Goal: Information Seeking & Learning: Learn about a topic

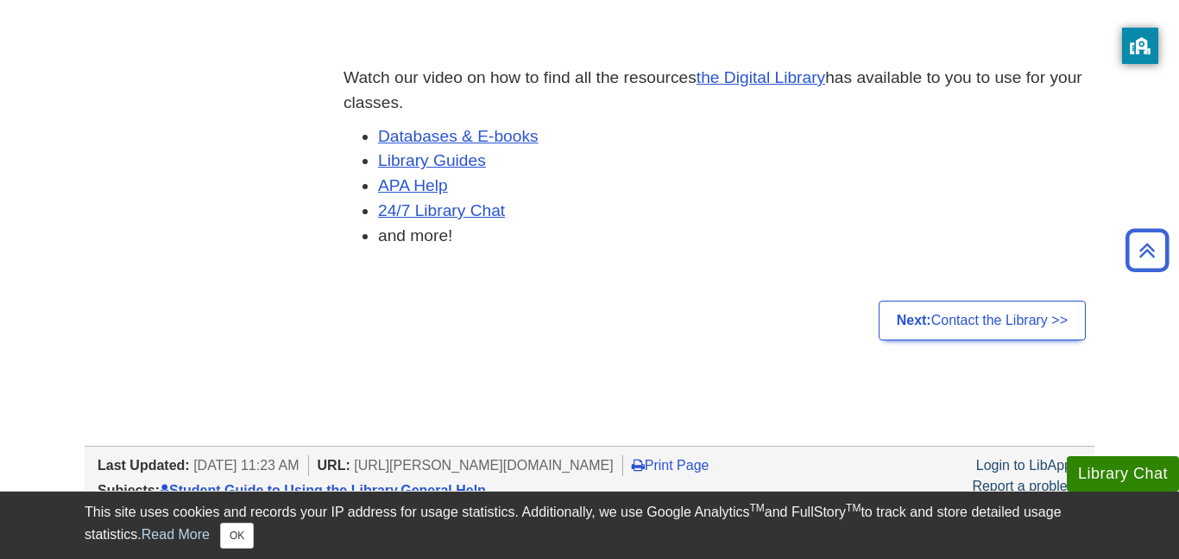
scroll to position [635, 0]
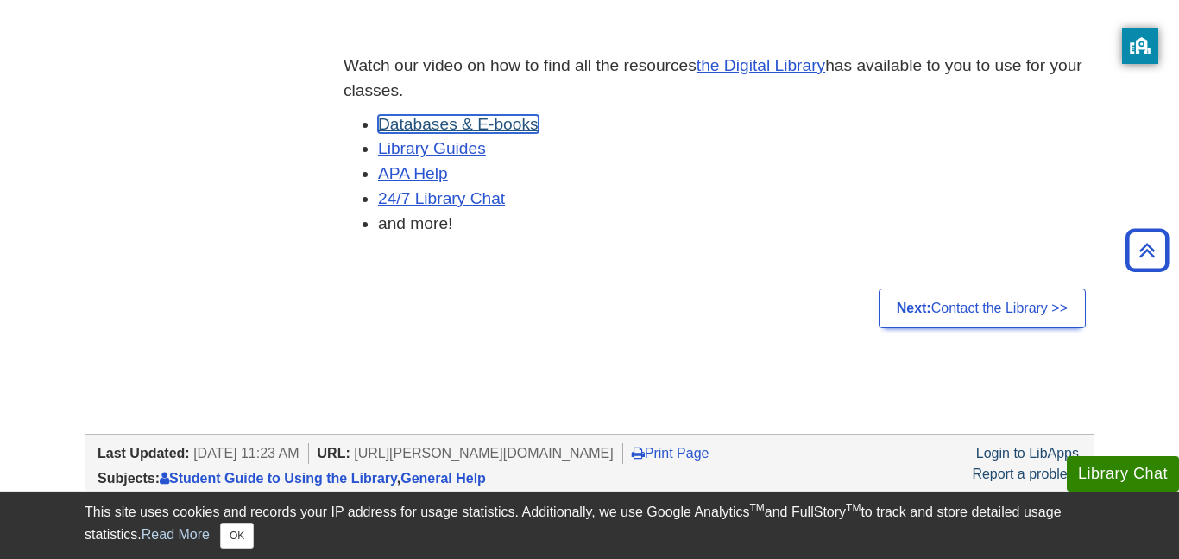
click at [489, 123] on link "Databases & E-books" at bounding box center [458, 124] width 161 height 18
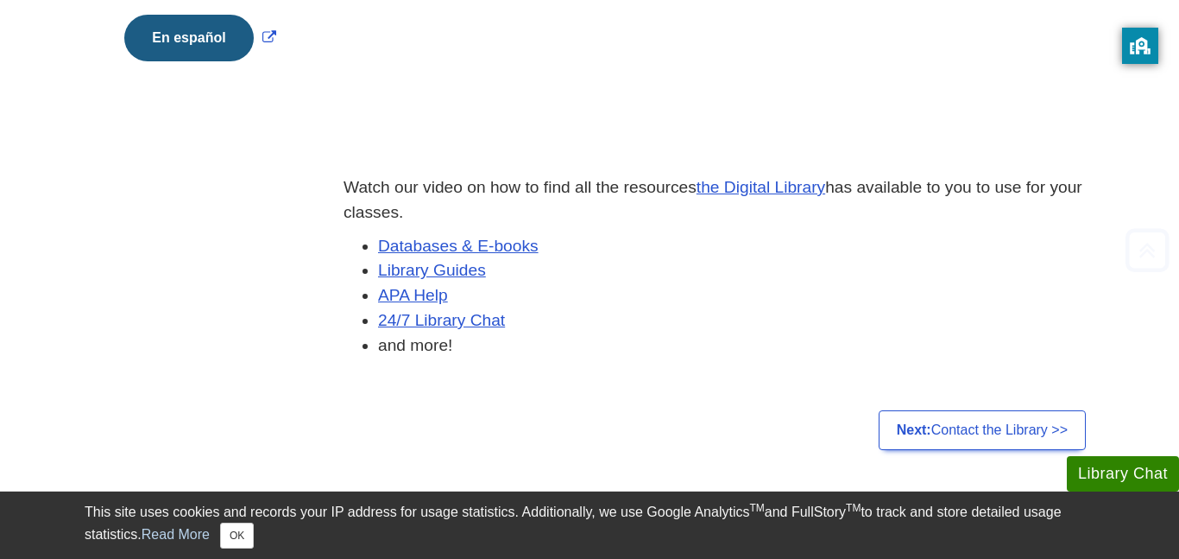
scroll to position [545, 0]
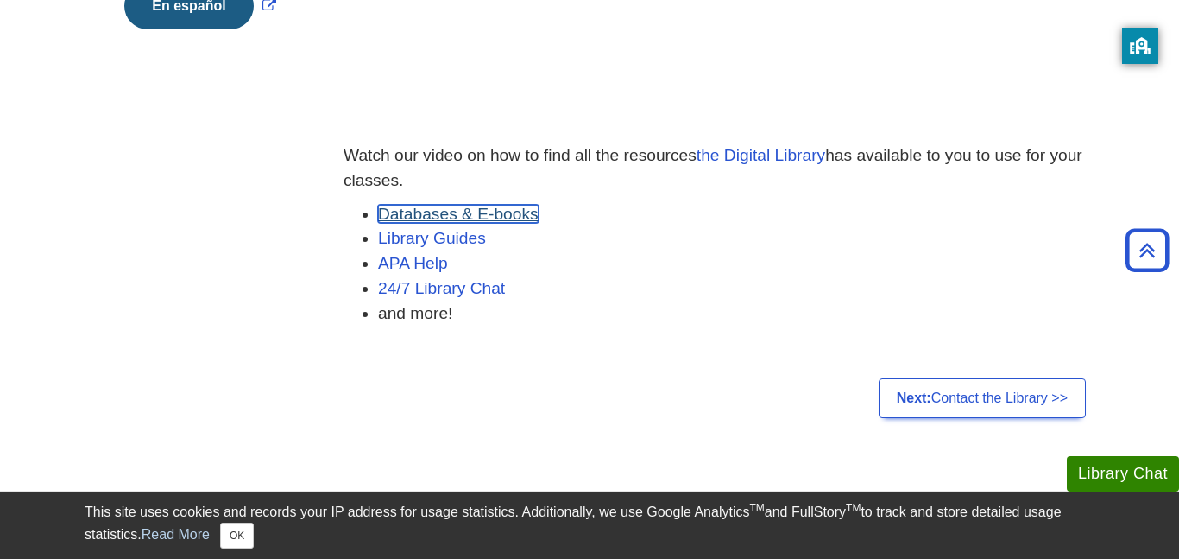
click at [537, 222] on link "Databases & E-books" at bounding box center [458, 214] width 161 height 18
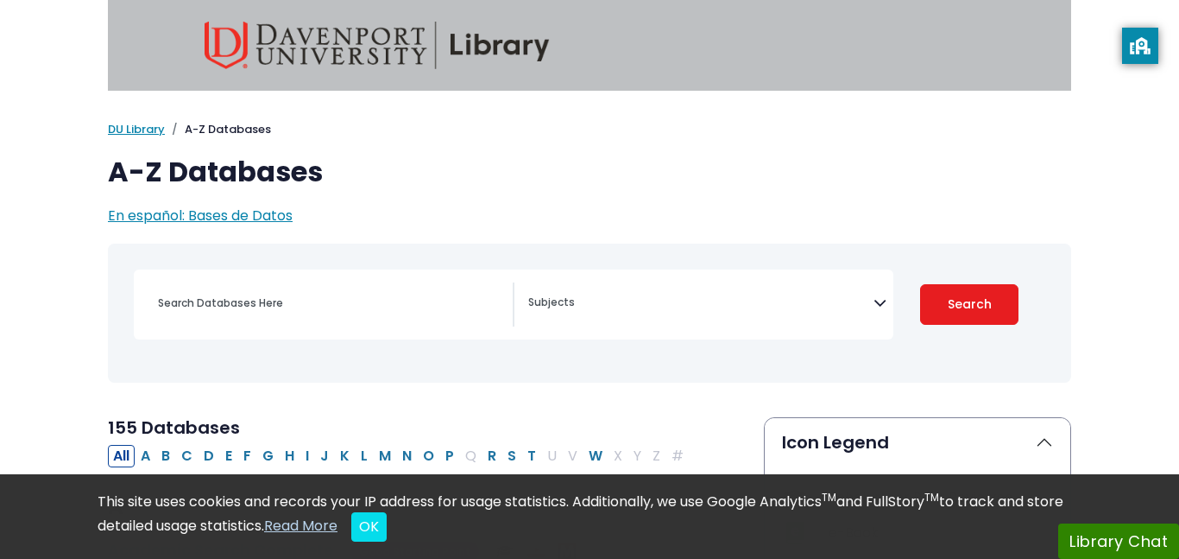
select select "Database Subject Filter"
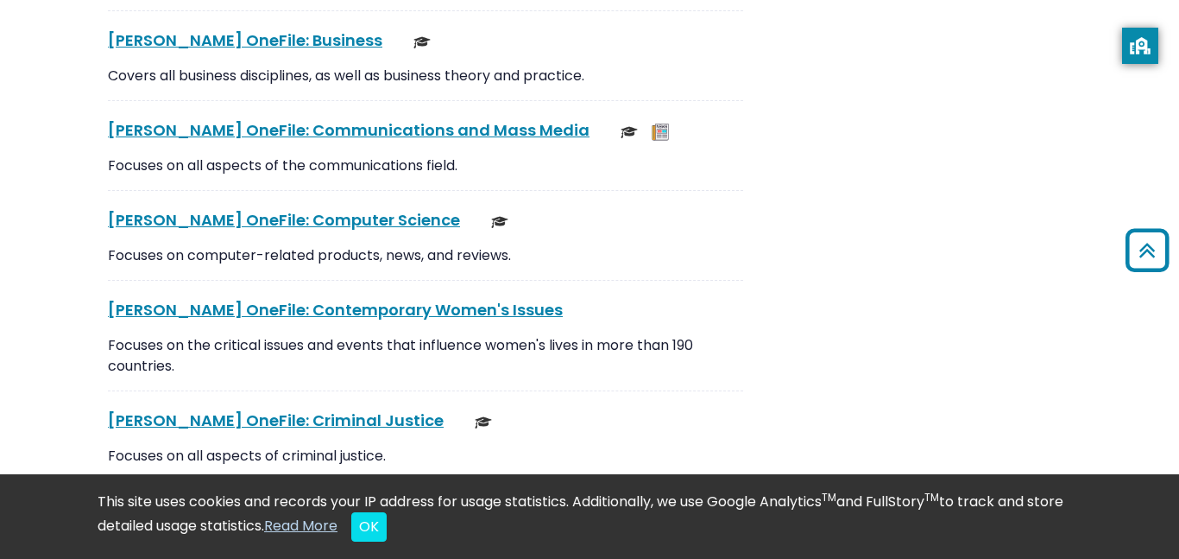
scroll to position [5583, 0]
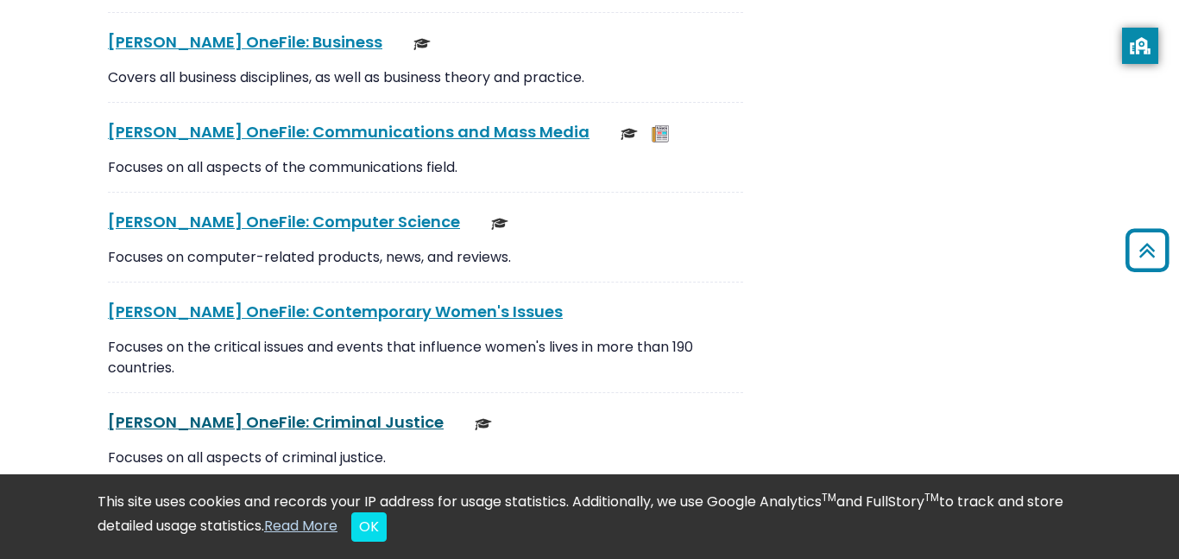
click at [206, 411] on link "Gale OneFile: Criminal Justice This link opens in a new window" at bounding box center [276, 422] width 336 height 22
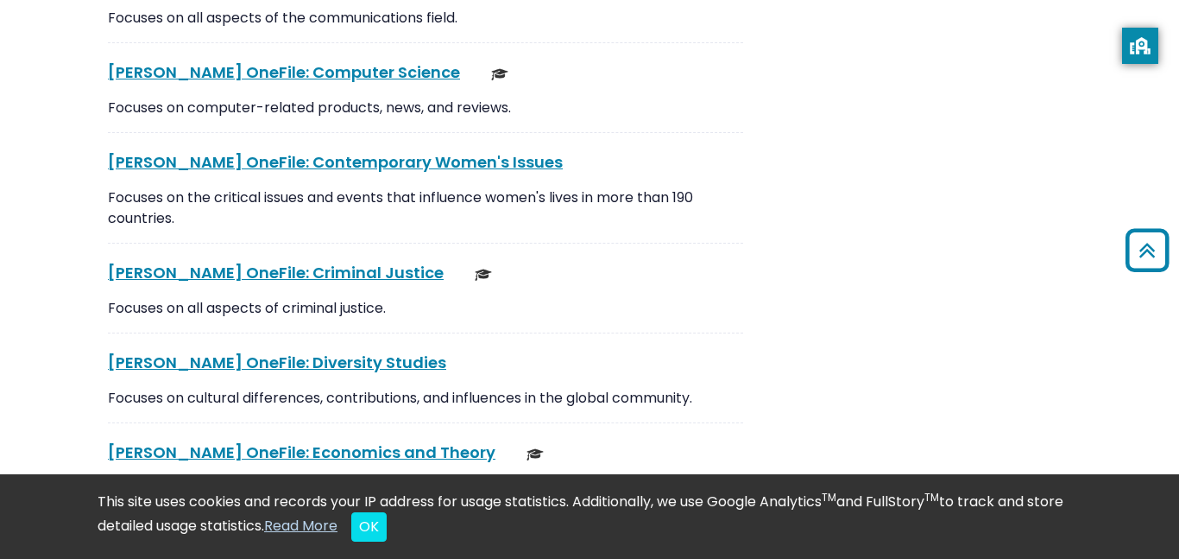
scroll to position [5735, 0]
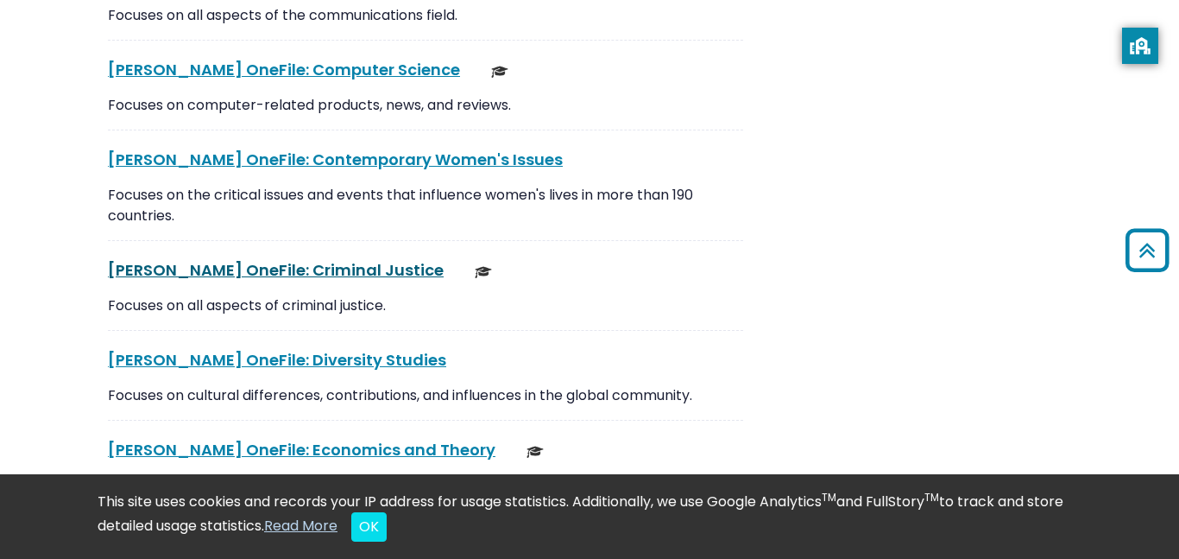
click at [314, 259] on link "Gale OneFile: Criminal Justice This link opens in a new window" at bounding box center [276, 270] width 336 height 22
